Goal: Obtain resource: Download file/media

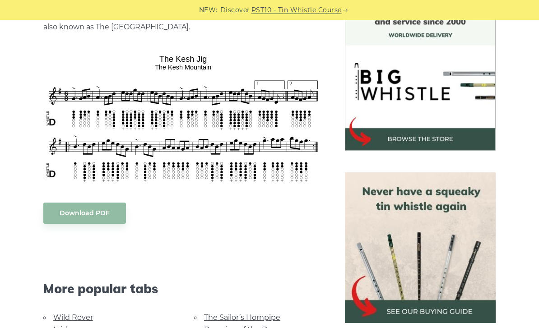
scroll to position [245, 0]
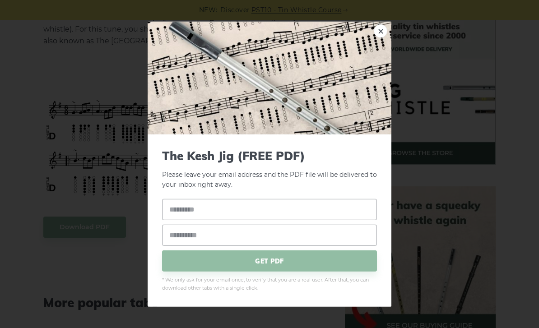
click at [55, 197] on div "× The Kesh Jig (FREE PDF) Please leave your email address and the PDF file will…" at bounding box center [269, 164] width 539 height 328
click at [130, 152] on div "× The Kesh Jig (FREE PDF) Please leave your email address and the PDF file will…" at bounding box center [269, 164] width 539 height 328
click at [377, 37] on link "×" at bounding box center [381, 31] width 14 height 14
click at [30, 129] on div "× The Kesh Jig (FREE PDF) Please leave your email address and the The Kesh Jig …" at bounding box center [269, 164] width 539 height 328
click at [23, 136] on div "× The Kesh Jig (FREE PDF) Please leave your email address and the The Kesh Jig …" at bounding box center [269, 164] width 539 height 328
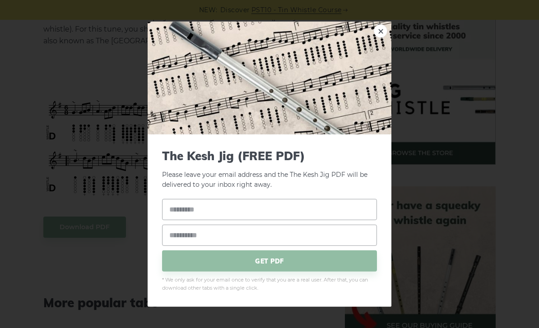
click at [78, 58] on div "× The Kesh Jig (FREE PDF) Please leave your email address and the The Kesh Jig …" at bounding box center [269, 164] width 539 height 328
click at [382, 37] on link "×" at bounding box center [381, 31] width 14 height 14
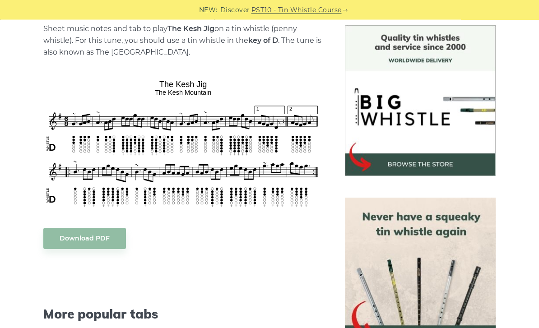
scroll to position [232, 0]
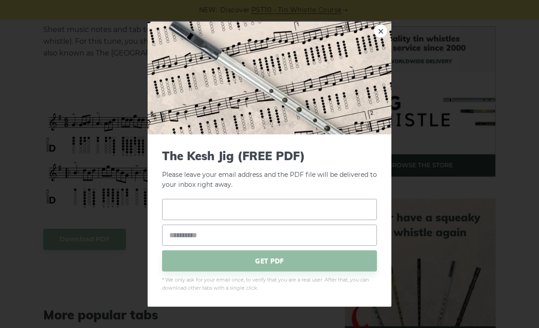
click at [253, 211] on input "text" at bounding box center [269, 209] width 215 height 21
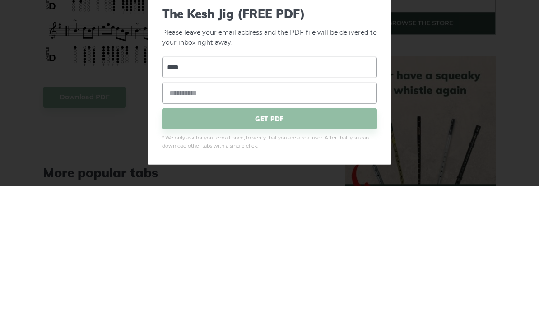
type input "****"
click at [294, 225] on input "email" at bounding box center [269, 235] width 215 height 21
type input "**********"
click at [317, 250] on span "GET PDF" at bounding box center [269, 260] width 215 height 21
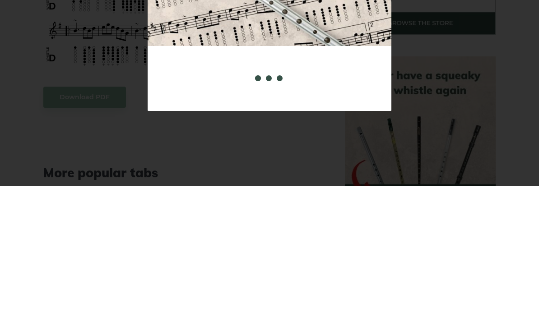
scroll to position [374, 0]
